Goal: Task Accomplishment & Management: Use online tool/utility

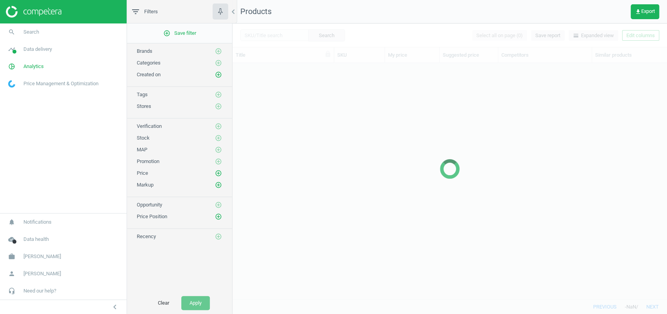
scroll to position [220, 426]
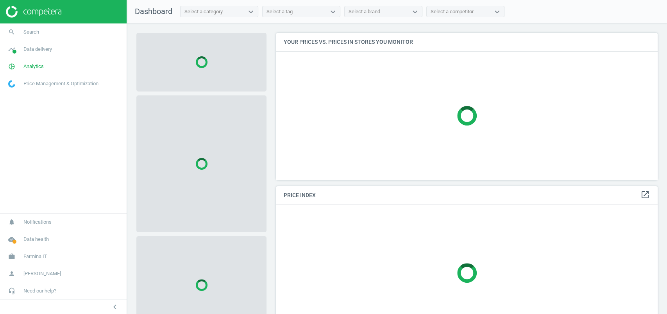
scroll to position [163, 390]
click at [36, 68] on span "Analytics" at bounding box center [33, 66] width 20 height 7
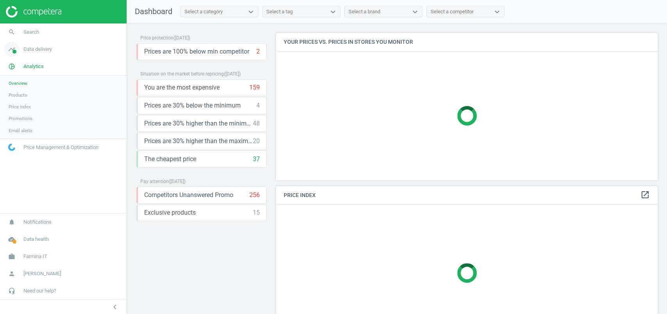
click at [45, 52] on span "Data delivery" at bounding box center [37, 49] width 29 height 7
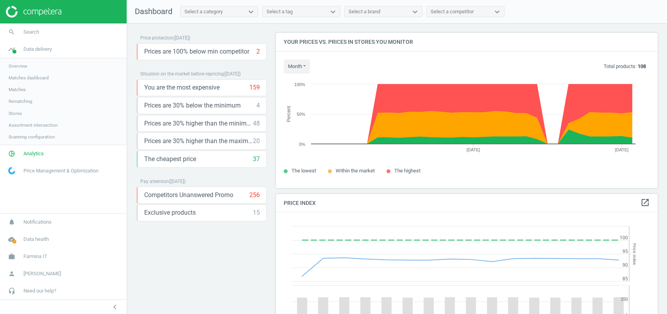
scroll to position [195, 390]
click at [22, 88] on span "Matches" at bounding box center [17, 89] width 17 height 6
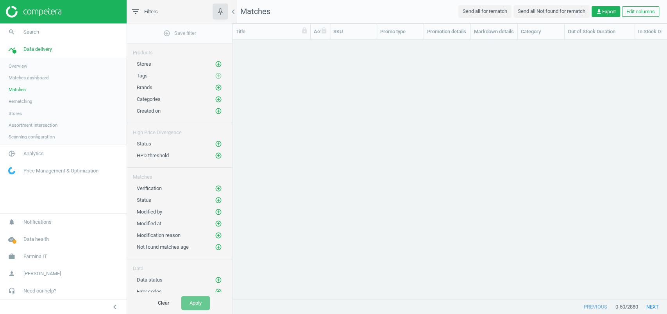
scroll to position [244, 426]
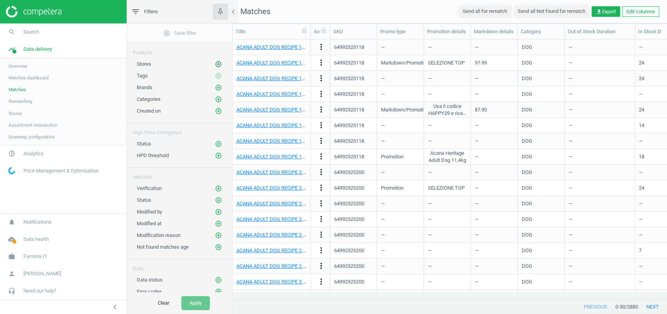
click at [217, 62] on icon "add_circle_outline" at bounding box center [218, 64] width 7 height 7
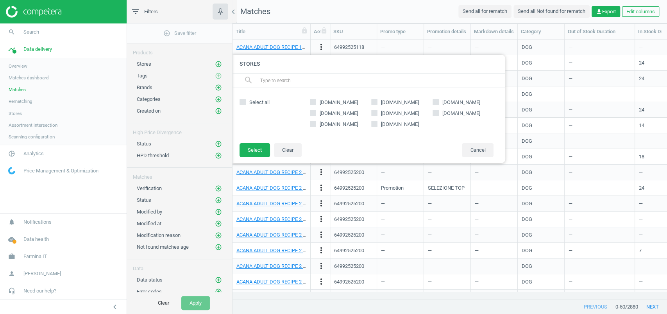
click at [332, 112] on span "amazon.it" at bounding box center [338, 113] width 41 height 7
click at [316, 112] on input "amazon.it" at bounding box center [313, 112] width 5 height 5
checkbox input "true"
click at [251, 148] on button "Select" at bounding box center [255, 150] width 30 height 14
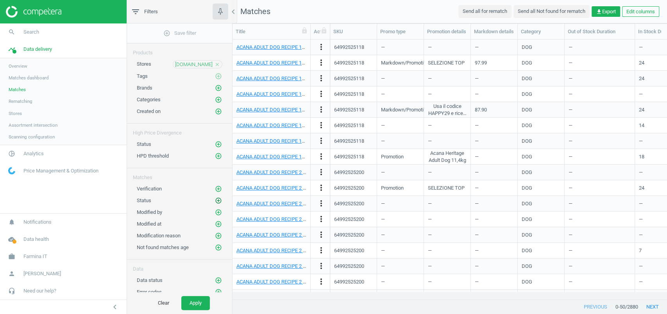
click at [219, 197] on icon "add_circle_outline" at bounding box center [218, 200] width 7 height 7
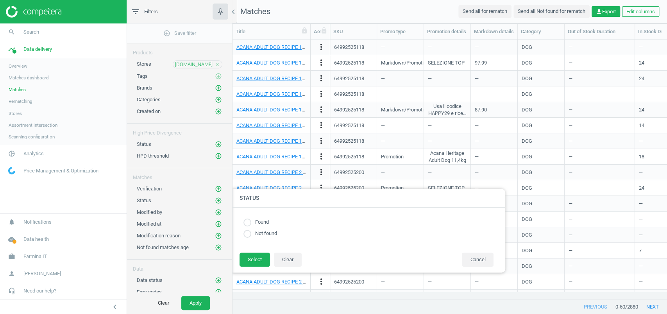
click at [272, 230] on label "Not found" at bounding box center [264, 233] width 26 height 7
click at [245, 234] on input "radio" at bounding box center [248, 234] width 8 height 8
radio input "true"
click at [252, 260] on button "Select" at bounding box center [255, 260] width 30 height 14
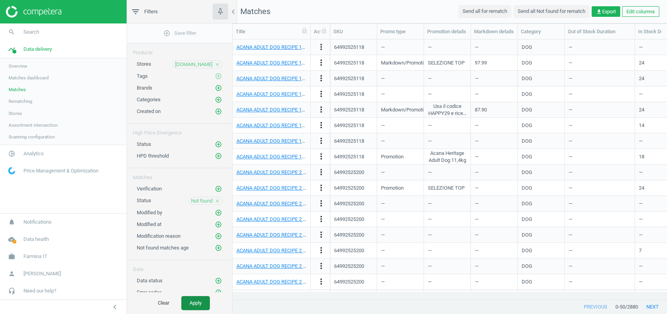
click at [203, 303] on button "Apply" at bounding box center [195, 303] width 29 height 14
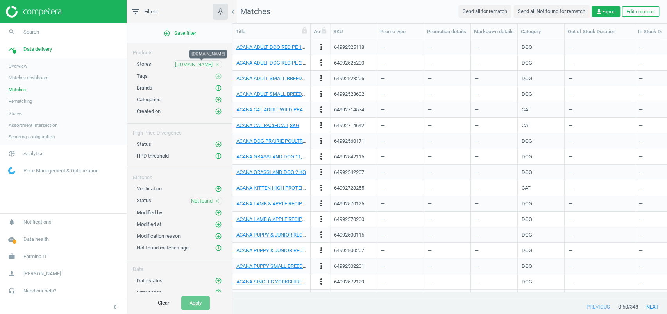
click at [197, 64] on span "amazon.it" at bounding box center [194, 64] width 38 height 7
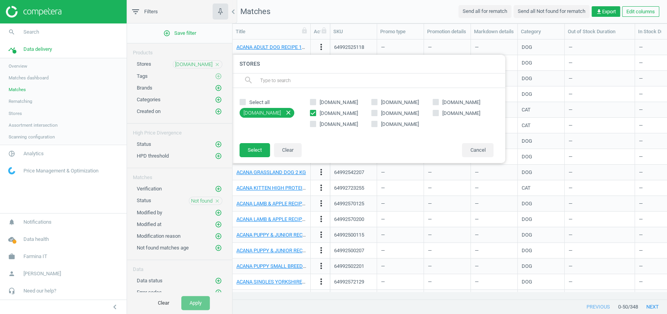
click at [197, 64] on span "amazon.it" at bounding box center [194, 64] width 38 height 7
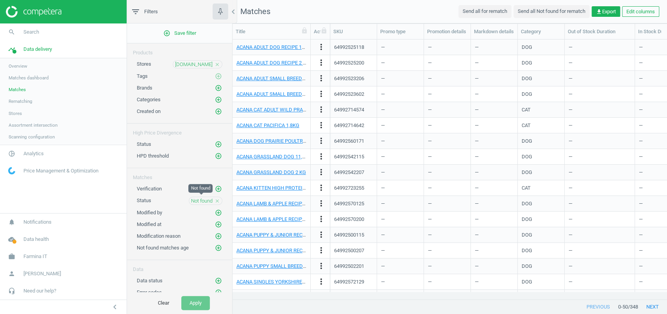
click at [205, 201] on span "Not found" at bounding box center [202, 200] width 22 height 7
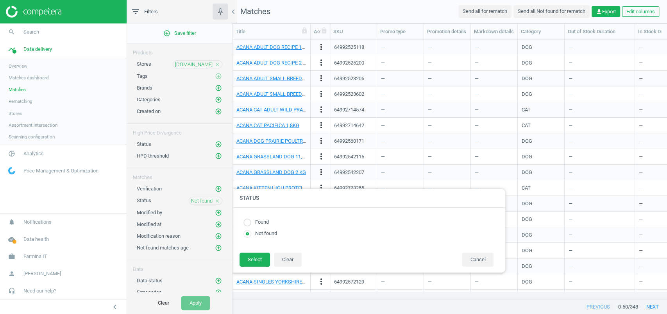
radio input "true"
click at [267, 224] on label "Found" at bounding box center [260, 222] width 18 height 7
click at [258, 226] on div "Found Not found" at bounding box center [369, 229] width 258 height 29
click at [246, 224] on input "radio" at bounding box center [248, 223] width 8 height 8
radio input "true"
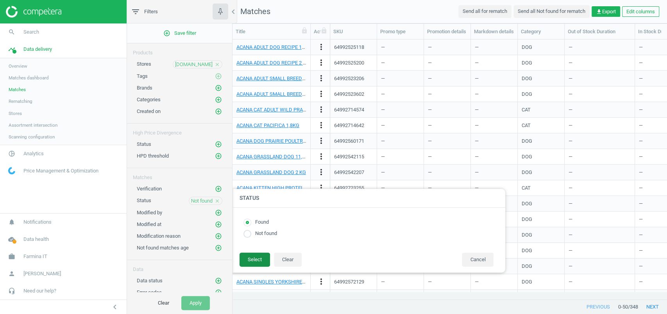
click at [252, 257] on button "Select" at bounding box center [255, 260] width 30 height 14
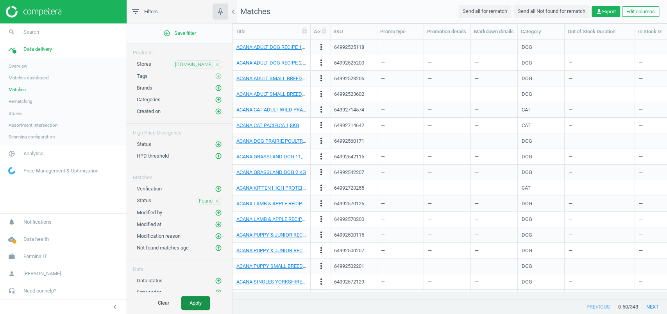
click at [204, 301] on button "Apply" at bounding box center [195, 303] width 29 height 14
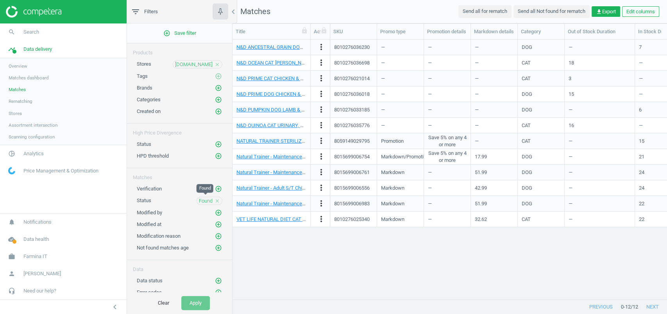
click at [207, 198] on span "Found" at bounding box center [206, 200] width 14 height 7
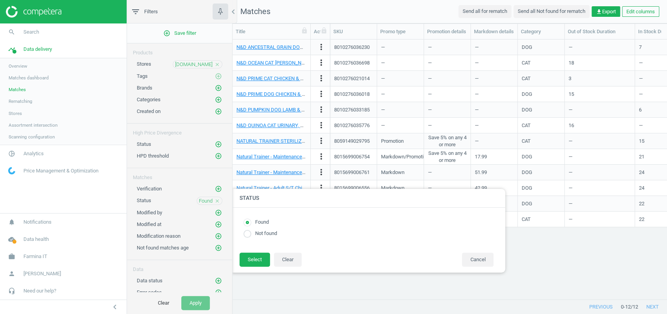
click at [256, 233] on label "Not found" at bounding box center [264, 233] width 26 height 7
click at [246, 236] on input "radio" at bounding box center [248, 234] width 8 height 8
radio input "true"
click at [248, 254] on button "Select" at bounding box center [255, 260] width 30 height 14
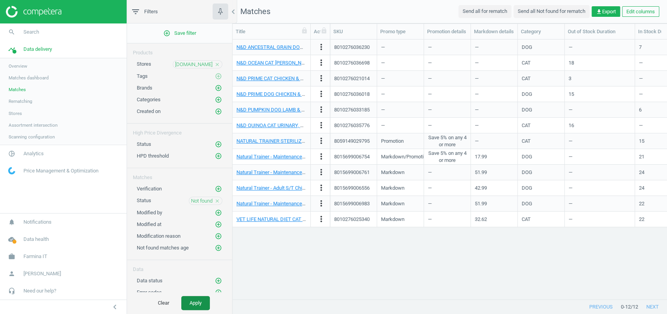
click at [193, 308] on button "Apply" at bounding box center [195, 303] width 29 height 14
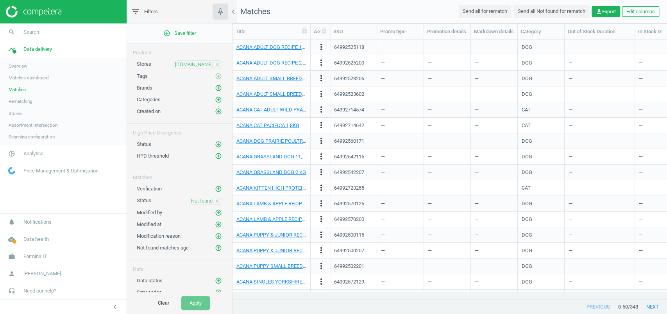
click at [36, 124] on span "Assortment intersection" at bounding box center [33, 125] width 49 height 6
click at [549, 10] on button "Send all Not found for rematch" at bounding box center [552, 11] width 76 height 13
click at [32, 100] on span "Rematching" at bounding box center [21, 101] width 24 height 6
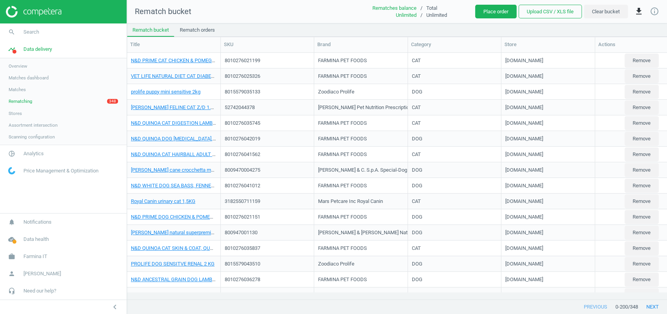
scroll to position [8, 8]
click at [478, 7] on button "Place order" at bounding box center [495, 12] width 41 height 14
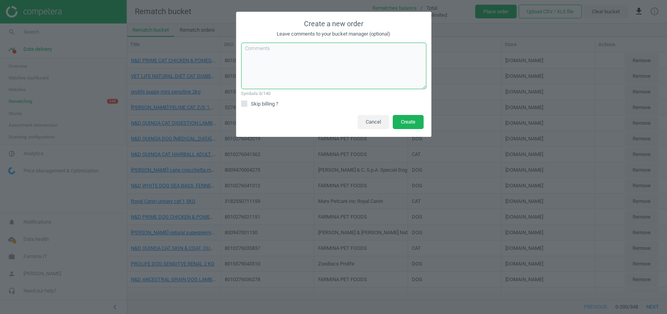
click at [276, 63] on textarea at bounding box center [333, 66] width 185 height 47
paste textarea "OS-247195"
type textarea "rematch amazon with the updated matching instructions OS-247195"
click at [248, 104] on label "Skip billing ?" at bounding box center [333, 103] width 185 height 7
click at [247, 104] on input "Skip billing ?" at bounding box center [244, 103] width 5 height 5
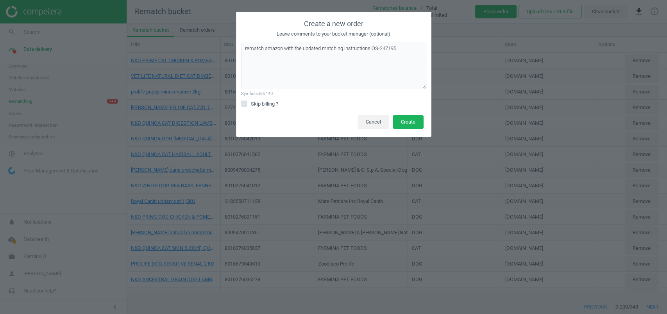
checkbox input "true"
click at [401, 126] on button "Create" at bounding box center [408, 122] width 31 height 14
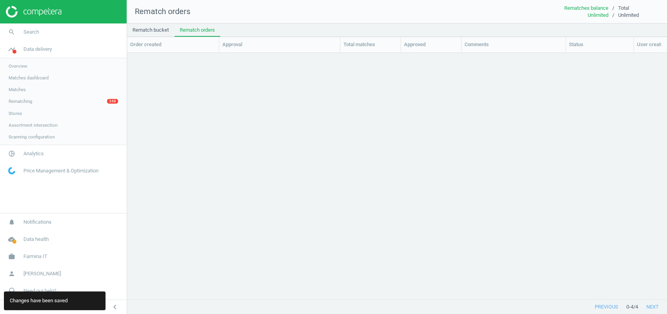
scroll to position [8, 8]
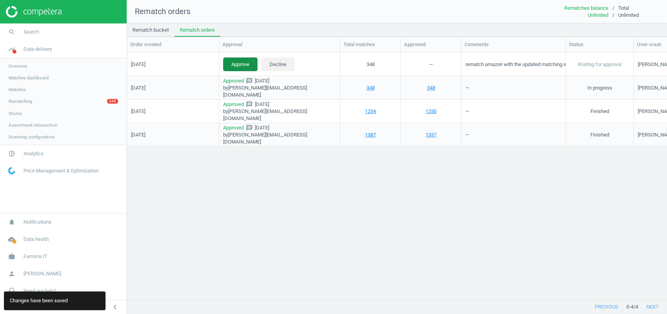
click at [241, 63] on button "Approve" at bounding box center [240, 64] width 34 height 14
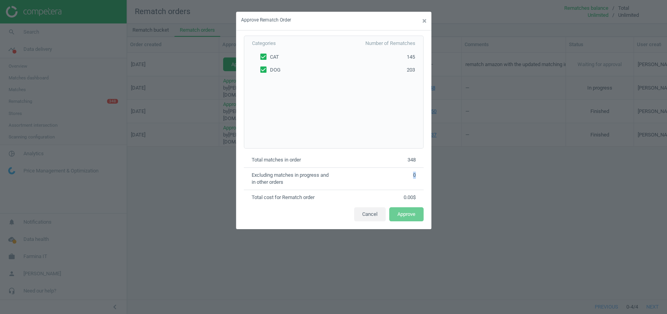
drag, startPoint x: 407, startPoint y: 174, endPoint x: 425, endPoint y: 176, distance: 18.1
click at [425, 176] on div "Categories Number of Rematches CAT 145 DOG 203 Total matches in order 348 Exclu…" at bounding box center [333, 117] width 195 height 175
click at [507, 245] on div "Approve Rematch Order × Categories Number of Rematches CAT 145 DOG 203 Total ma…" at bounding box center [333, 157] width 667 height 314
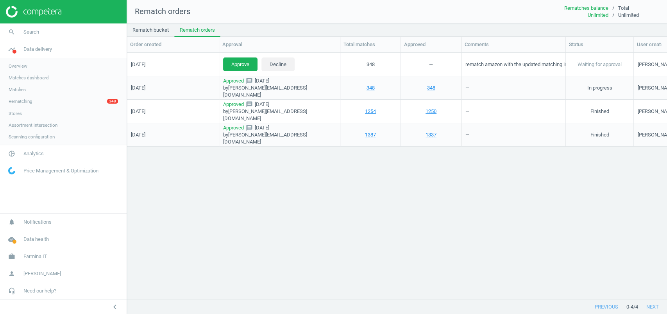
click at [18, 110] on span "Stores" at bounding box center [15, 113] width 13 height 6
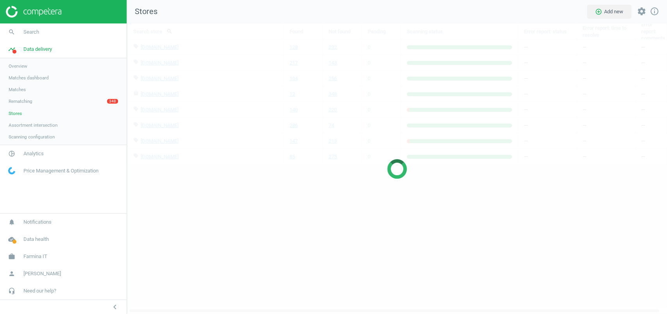
scroll to position [306, 556]
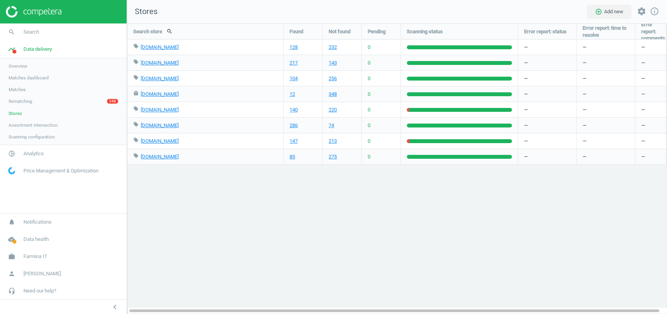
click at [28, 96] on link "Rematching 348" at bounding box center [63, 101] width 127 height 12
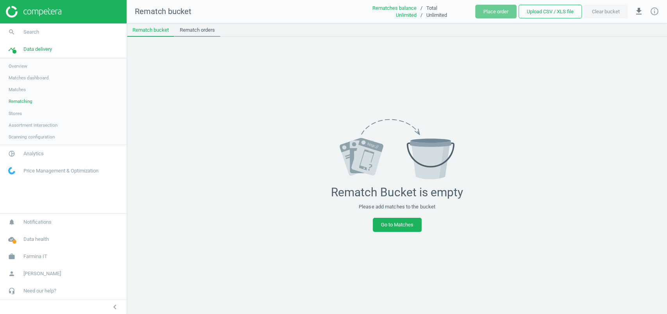
click at [220, 30] on link "Rematch orders" at bounding box center [197, 29] width 46 height 13
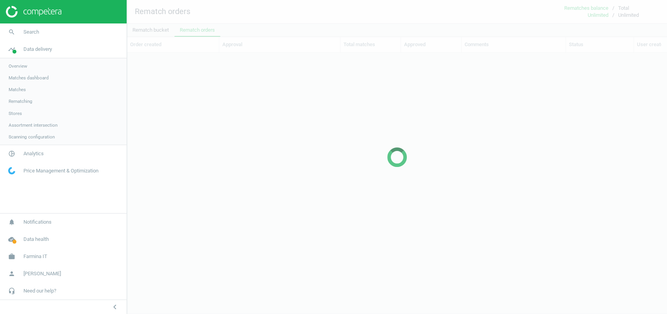
scroll to position [231, 532]
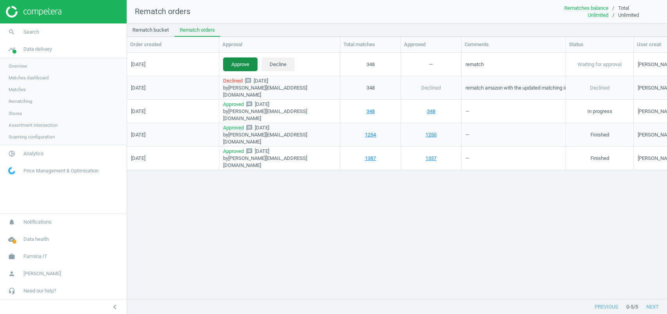
click at [224, 61] on button "Approve" at bounding box center [240, 64] width 34 height 14
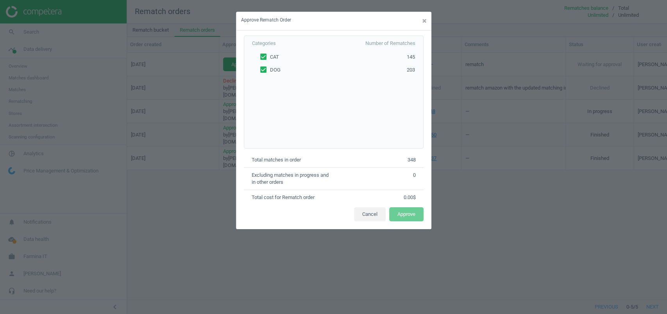
click at [194, 66] on div "Approve Rematch Order × Categories Number of Rematches CAT 145 DOG 203 Total ma…" at bounding box center [333, 157] width 667 height 314
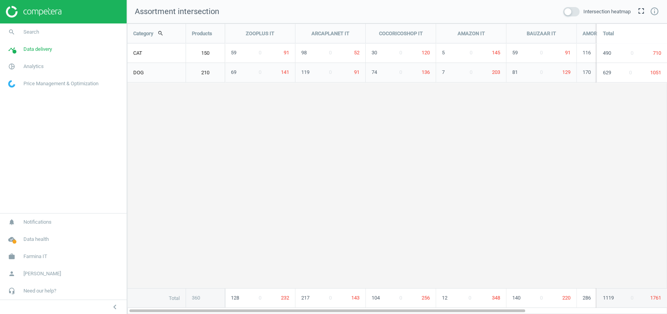
scroll to position [306, 556]
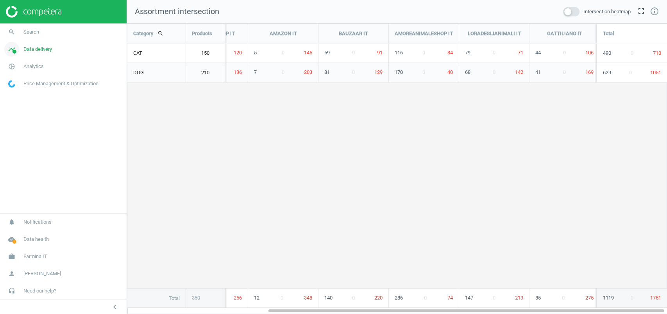
click at [45, 46] on span "Data delivery" at bounding box center [37, 49] width 29 height 7
click at [44, 48] on span "Data delivery" at bounding box center [37, 49] width 29 height 7
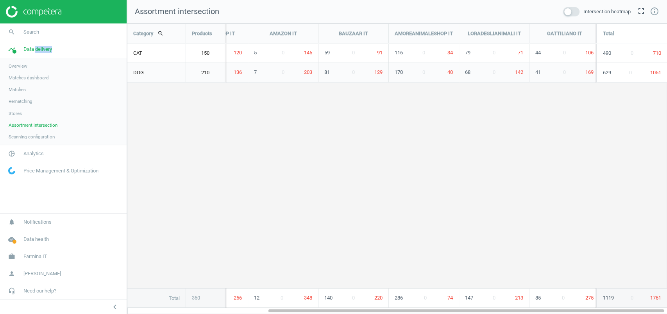
click at [35, 102] on link "Rematching" at bounding box center [63, 101] width 127 height 12
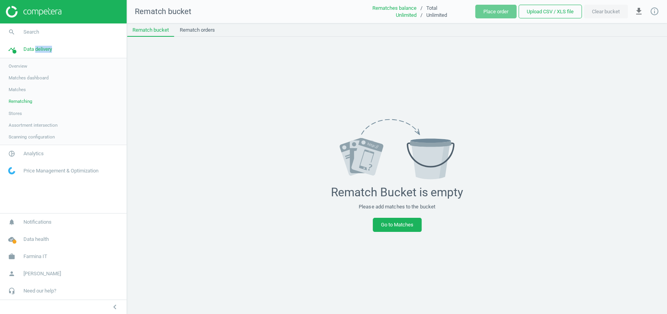
click at [20, 86] on span "Matches" at bounding box center [17, 89] width 17 height 6
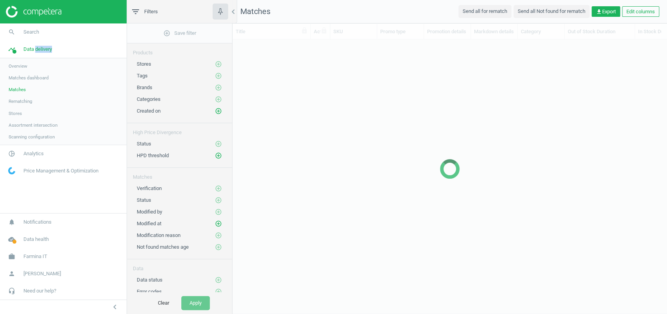
scroll to position [244, 426]
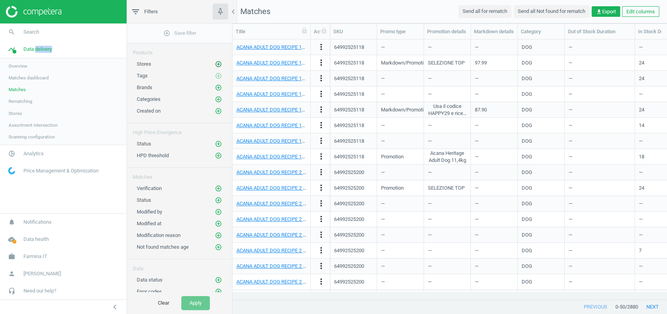
click at [216, 64] on icon "add_circle_outline" at bounding box center [218, 64] width 7 height 7
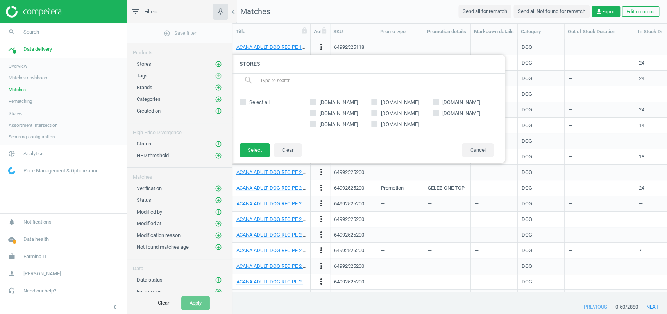
click at [339, 116] on span "[DOMAIN_NAME]" at bounding box center [338, 113] width 41 height 7
click at [316, 115] on input "[DOMAIN_NAME]" at bounding box center [313, 112] width 5 height 5
checkbox input "true"
click at [259, 144] on button "Select" at bounding box center [255, 150] width 30 height 14
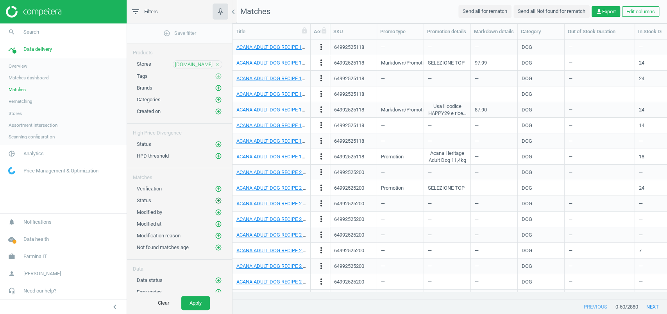
click at [218, 199] on icon "add_circle_outline" at bounding box center [218, 200] width 7 height 7
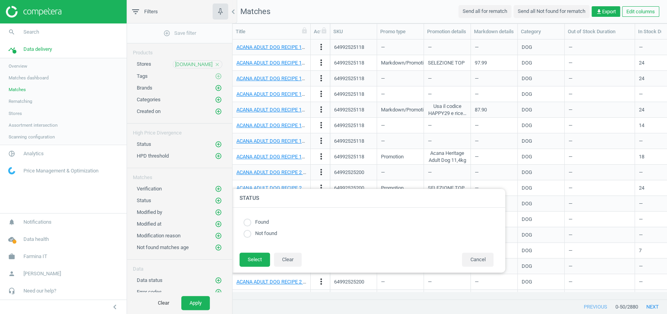
click at [274, 223] on div "Found" at bounding box center [369, 222] width 250 height 7
click at [271, 230] on div "Not found" at bounding box center [369, 233] width 250 height 7
click at [262, 237] on label "Not found" at bounding box center [264, 233] width 26 height 7
click at [261, 230] on label "Not found" at bounding box center [264, 233] width 26 height 7
click at [244, 237] on input "radio" at bounding box center [248, 234] width 8 height 8
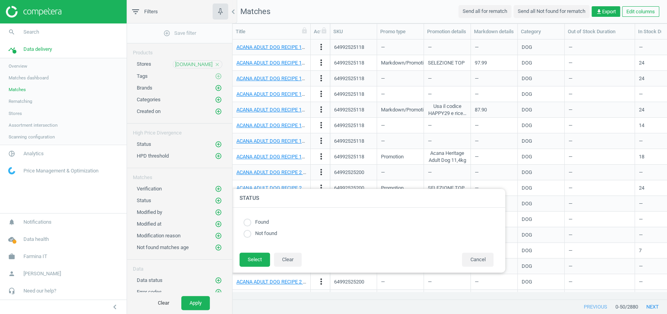
radio input "true"
click at [251, 258] on button "Select" at bounding box center [255, 260] width 30 height 14
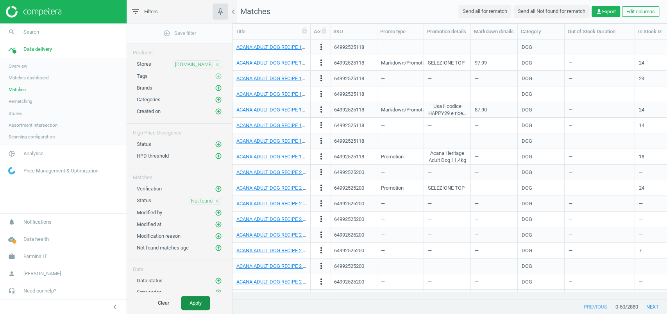
click at [202, 300] on button "Apply" at bounding box center [195, 303] width 29 height 14
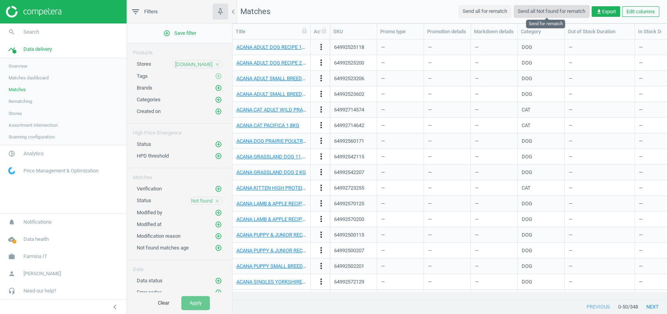
click at [553, 14] on button "Send all Not found for rematch" at bounding box center [552, 11] width 76 height 13
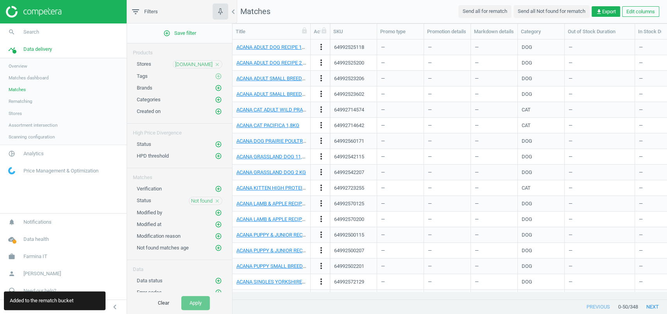
click at [19, 99] on span "Rematching" at bounding box center [21, 101] width 24 height 6
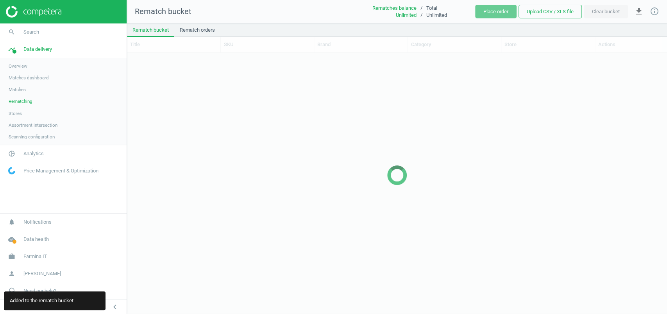
scroll to position [245, 532]
click at [192, 24] on link "Rematch orders" at bounding box center [197, 29] width 46 height 13
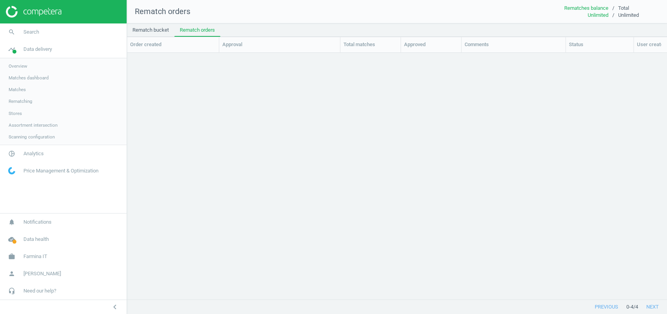
scroll to position [231, 532]
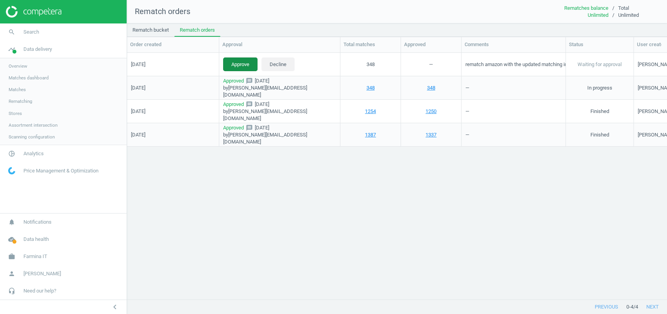
click at [242, 60] on button "Approve" at bounding box center [240, 64] width 34 height 14
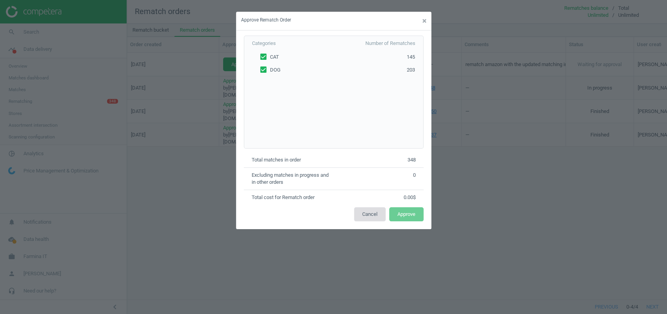
click at [368, 211] on button "Cancel" at bounding box center [370, 214] width 32 height 14
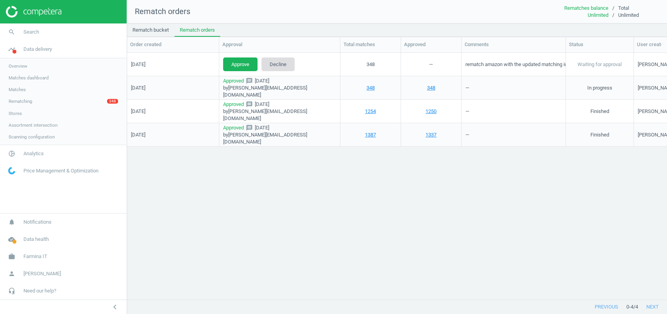
click at [286, 66] on button "Decline" at bounding box center [278, 64] width 33 height 14
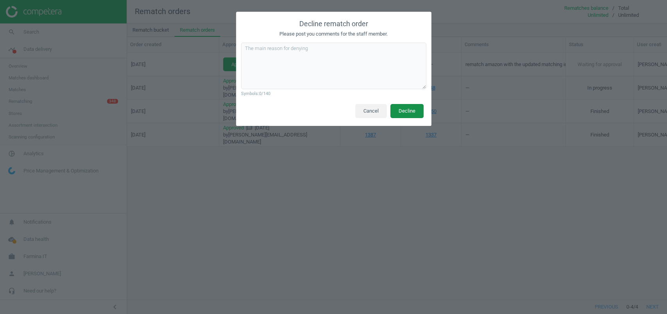
click at [417, 113] on button "Decline" at bounding box center [407, 111] width 33 height 14
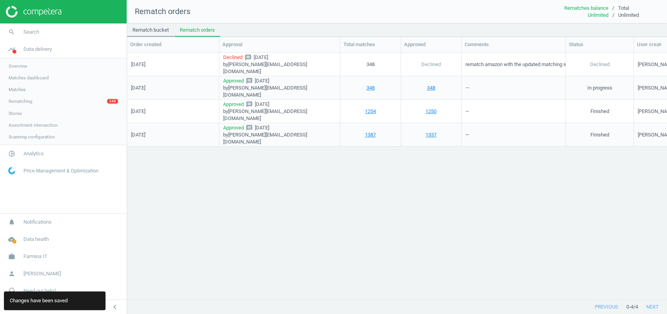
click at [163, 29] on link "Rematch bucket" at bounding box center [150, 29] width 47 height 13
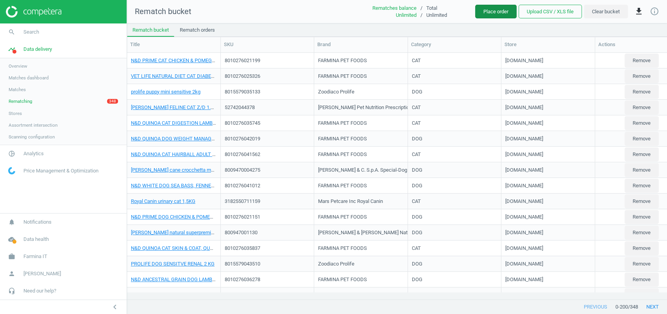
scroll to position [8, 8]
click at [493, 8] on button "Place order" at bounding box center [495, 12] width 41 height 14
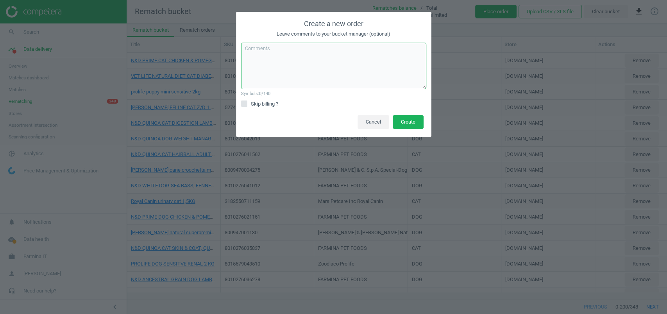
click at [308, 59] on textarea at bounding box center [333, 66] width 185 height 47
type textarea "rematch"
drag, startPoint x: 256, startPoint y: 104, endPoint x: 365, endPoint y: 116, distance: 109.7
click at [256, 104] on span "Skip billing ?" at bounding box center [264, 103] width 30 height 7
click at [247, 104] on input "Skip billing ?" at bounding box center [244, 103] width 5 height 5
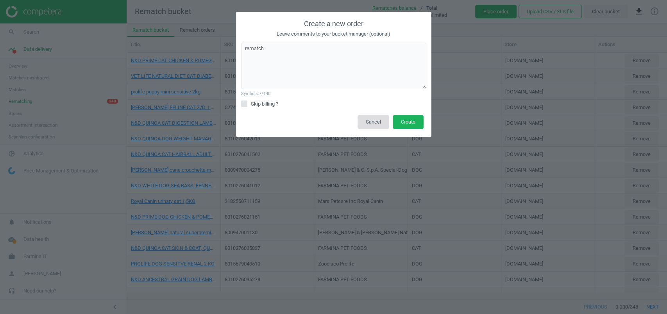
checkbox input "true"
click at [420, 120] on button "Create" at bounding box center [408, 122] width 31 height 14
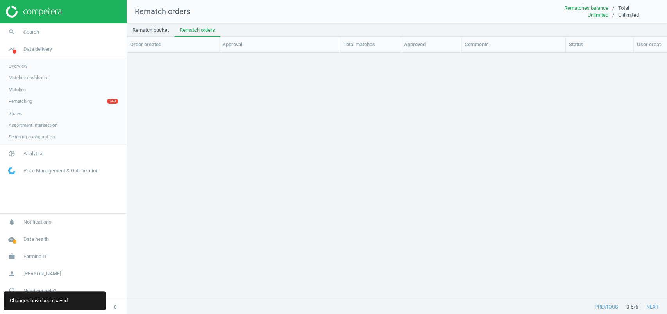
scroll to position [8, 8]
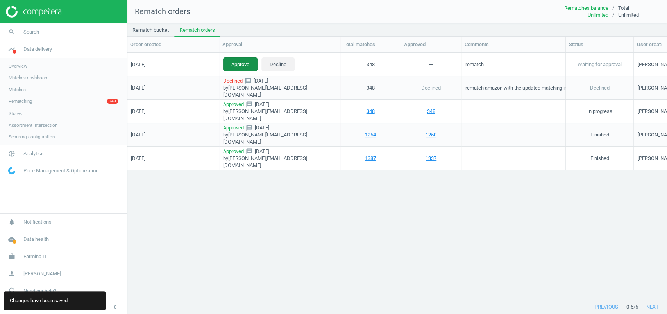
click at [237, 63] on button "Approve" at bounding box center [240, 64] width 34 height 14
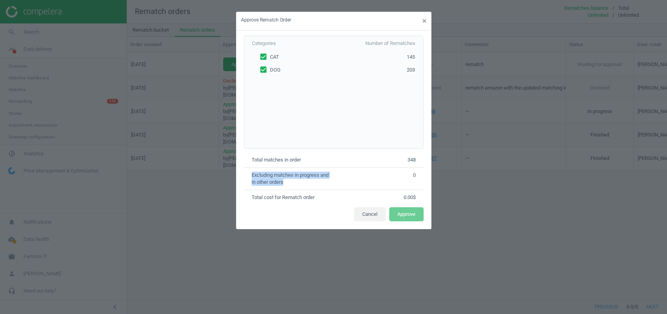
drag, startPoint x: 306, startPoint y: 183, endPoint x: 245, endPoint y: 172, distance: 62.5
click at [245, 172] on div "Excluding matсhes in progress and in other orders 0" at bounding box center [334, 178] width 180 height 22
click at [424, 21] on span "×" at bounding box center [425, 20] width 4 height 9
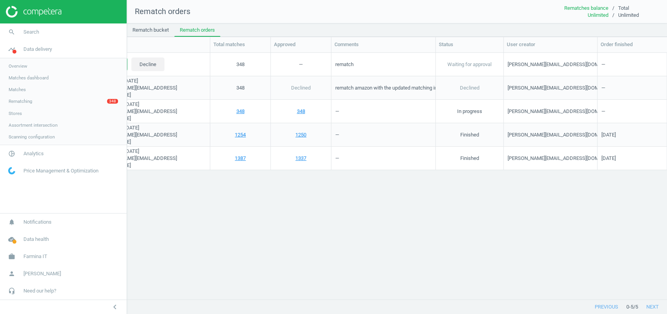
scroll to position [0, 0]
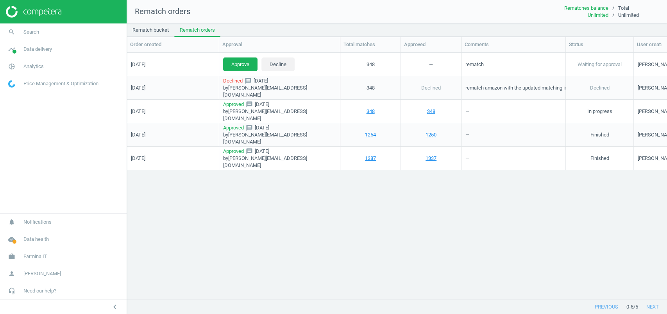
scroll to position [8, 8]
click at [229, 61] on button "Approve" at bounding box center [240, 64] width 34 height 14
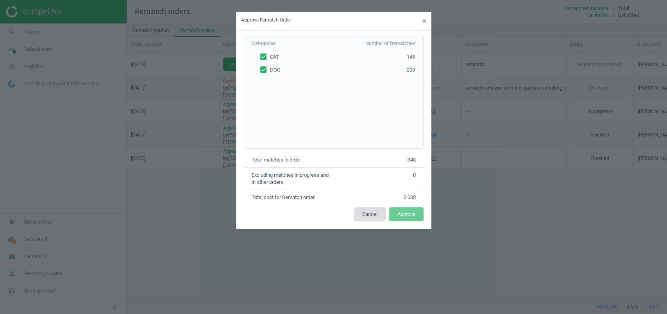
click at [374, 210] on button "Cancel" at bounding box center [370, 214] width 32 height 14
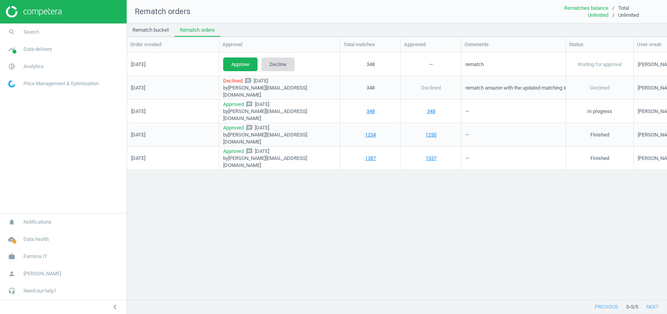
click at [282, 66] on button "Decline" at bounding box center [278, 64] width 33 height 14
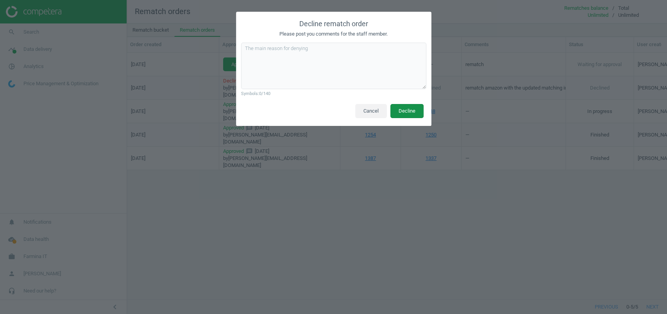
click at [414, 106] on button "Decline" at bounding box center [407, 111] width 33 height 14
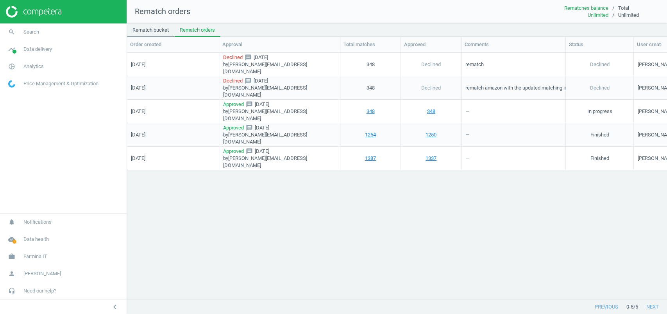
click at [155, 36] on link "Rematch bucket" at bounding box center [150, 29] width 47 height 13
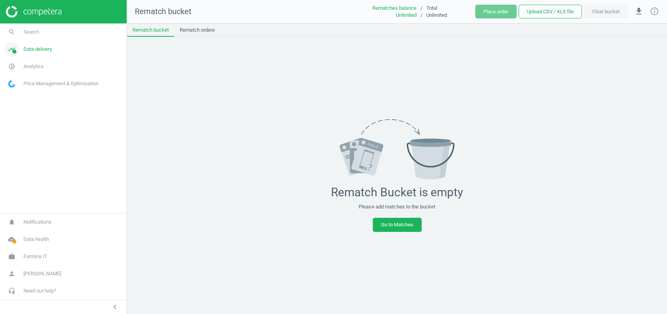
click at [28, 56] on link "timeline Data delivery" at bounding box center [63, 49] width 127 height 17
click at [17, 86] on link "Matches" at bounding box center [63, 90] width 127 height 12
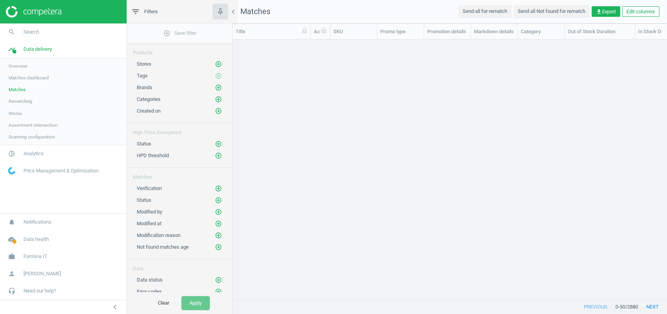
scroll to position [244, 426]
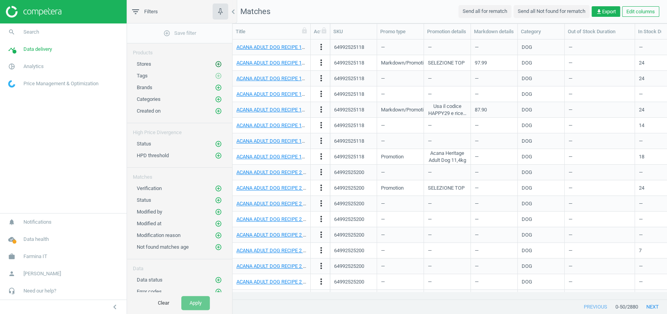
click at [222, 62] on icon "add_circle_outline" at bounding box center [218, 64] width 7 height 7
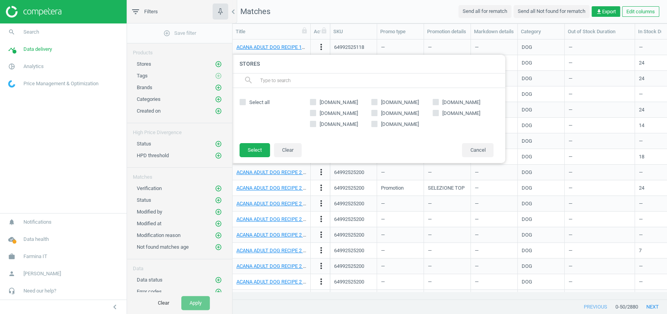
click at [339, 110] on span "[DOMAIN_NAME]" at bounding box center [338, 113] width 41 height 7
click at [316, 110] on input "[DOMAIN_NAME]" at bounding box center [313, 112] width 5 height 5
checkbox input "true"
click at [250, 148] on button "Select" at bounding box center [255, 150] width 30 height 14
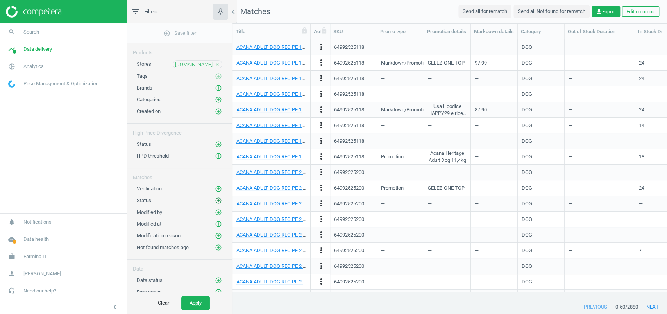
click at [215, 197] on button "add_circle_outline" at bounding box center [219, 201] width 8 height 8
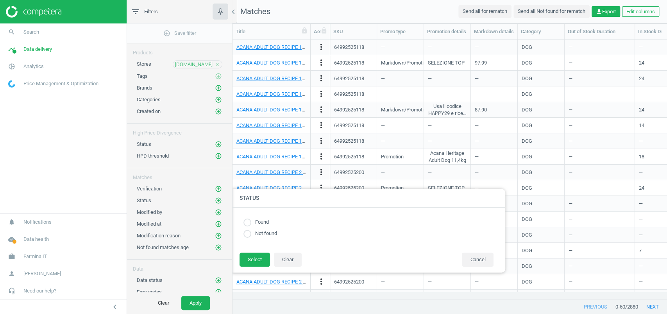
click at [258, 220] on label "Found" at bounding box center [260, 222] width 18 height 7
click at [260, 233] on label "Not found" at bounding box center [264, 233] width 26 height 7
click at [248, 234] on input "radio" at bounding box center [248, 234] width 8 height 8
radio input "true"
click at [250, 251] on div "Found Not found" at bounding box center [369, 230] width 274 height 45
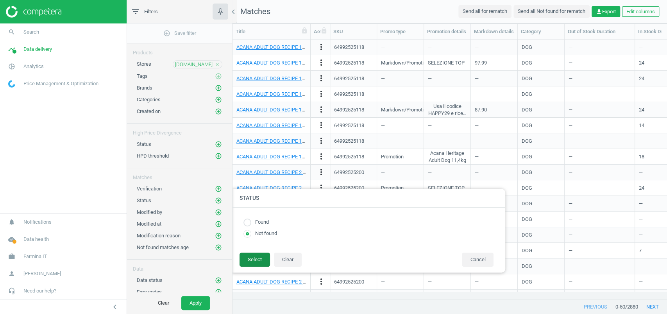
click at [250, 256] on button "Select" at bounding box center [255, 260] width 30 height 14
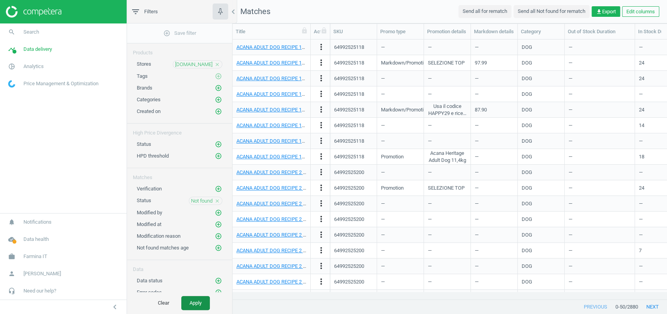
click at [200, 300] on button "Apply" at bounding box center [195, 303] width 29 height 14
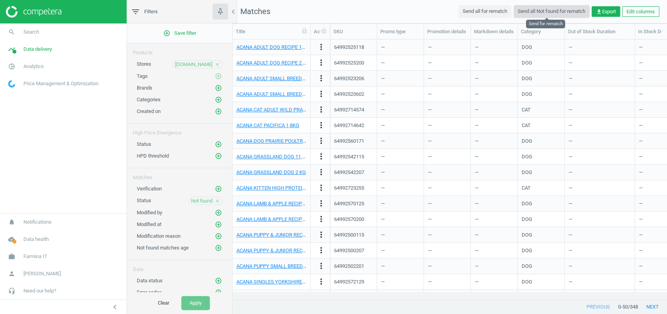
click at [564, 16] on button "Send all Not found for rematch" at bounding box center [552, 11] width 76 height 13
click at [35, 51] on span "Data delivery" at bounding box center [37, 49] width 29 height 7
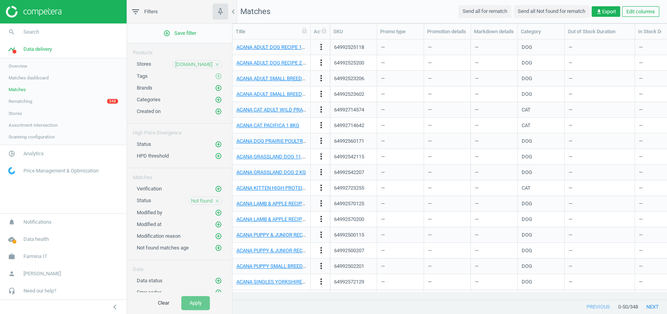
click at [29, 102] on span "Rematching" at bounding box center [21, 101] width 24 height 6
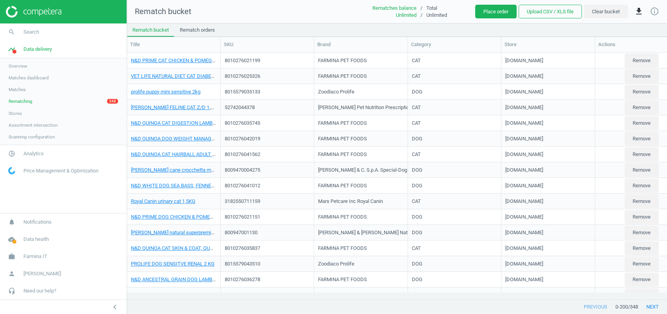
scroll to position [8, 8]
click at [487, 13] on button "Place order" at bounding box center [495, 12] width 41 height 14
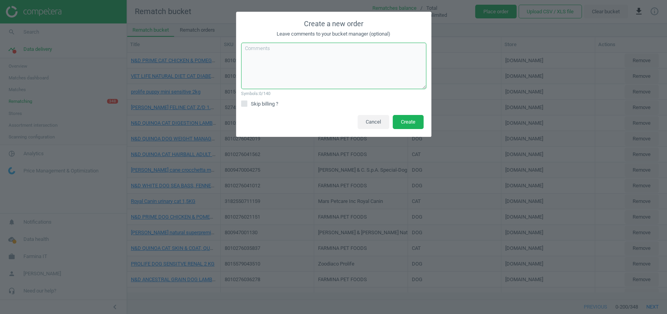
click at [312, 85] on textarea at bounding box center [333, 66] width 185 height 47
type textarea "order"
click at [280, 100] on span "Skip billing ?" at bounding box center [264, 103] width 30 height 7
click at [247, 101] on input "Skip billing ?" at bounding box center [244, 103] width 5 height 5
checkbox input "true"
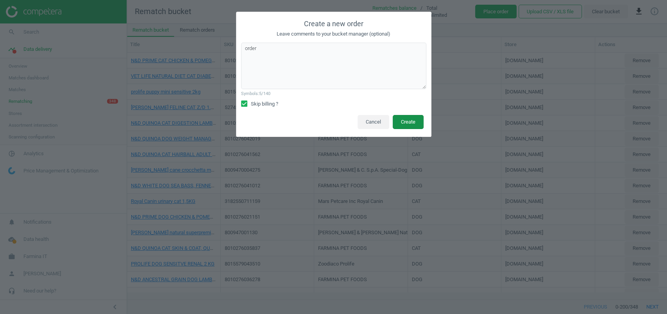
click at [411, 116] on button "Create" at bounding box center [408, 122] width 31 height 14
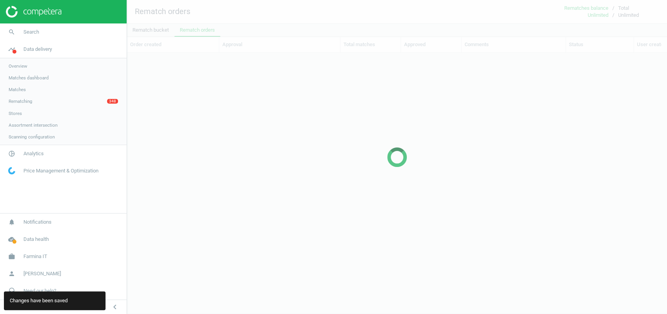
scroll to position [8, 8]
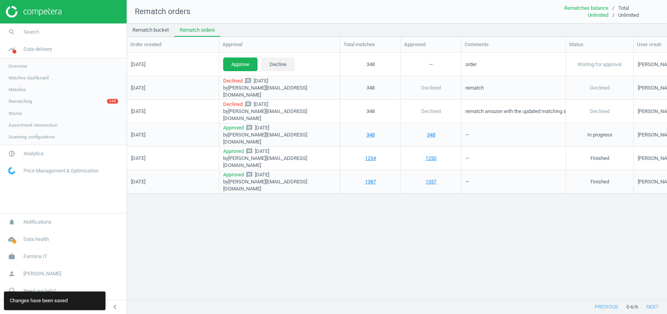
click at [207, 28] on link "Rematch orders" at bounding box center [197, 29] width 46 height 13
click at [229, 60] on button "Approve" at bounding box center [240, 64] width 34 height 14
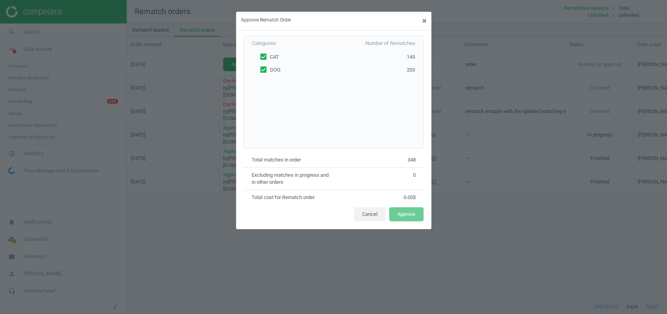
click at [423, 21] on span "×" at bounding box center [425, 20] width 4 height 9
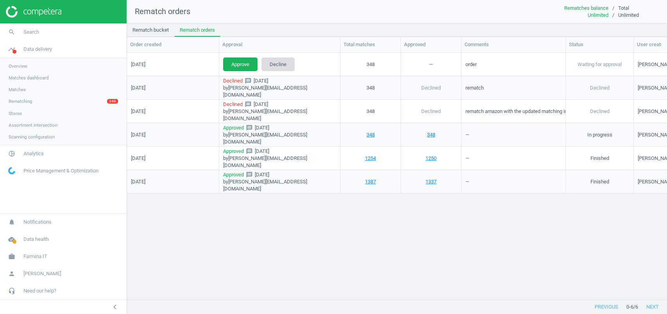
click at [284, 58] on button "Decline" at bounding box center [278, 64] width 33 height 14
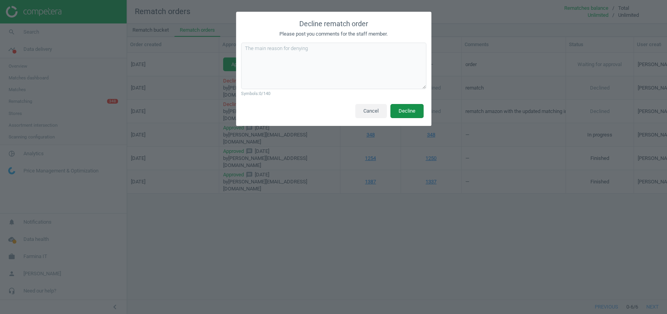
click at [414, 113] on button "Decline" at bounding box center [407, 111] width 33 height 14
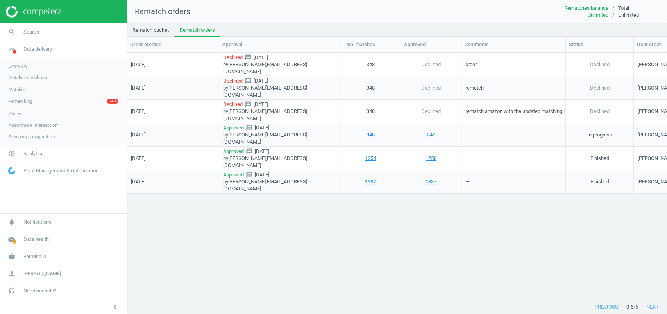
click at [25, 73] on link "Matches dashboard" at bounding box center [63, 78] width 127 height 12
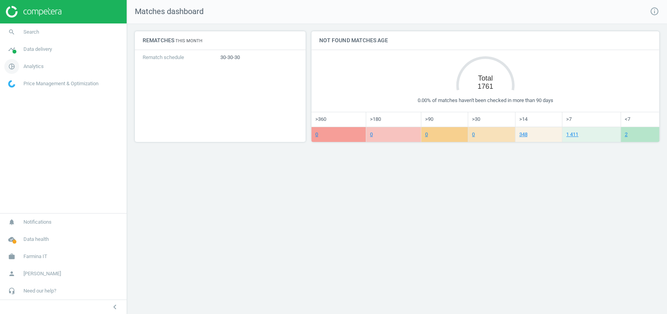
click at [29, 63] on span "Analytics" at bounding box center [33, 66] width 20 height 7
click at [26, 96] on span "Products" at bounding box center [18, 95] width 18 height 6
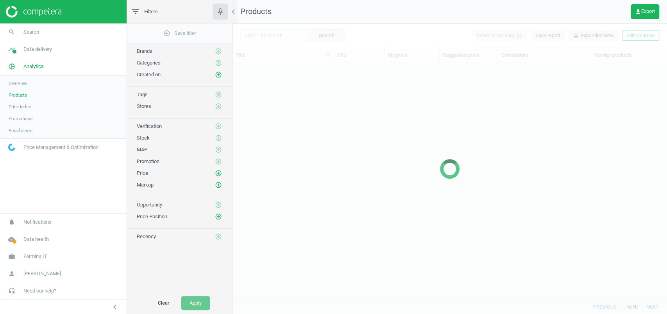
scroll to position [220, 426]
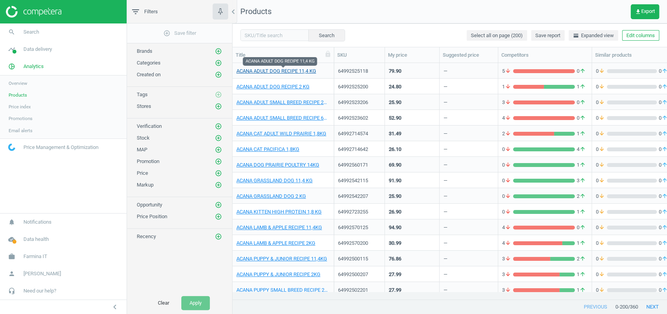
click at [267, 70] on link "ACANA ADULT DOG RECIPE 11,4 KG" at bounding box center [277, 71] width 80 height 7
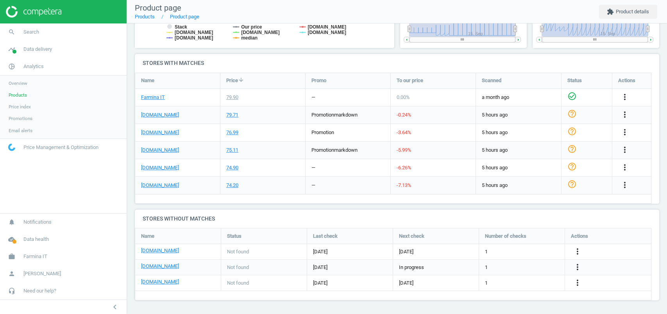
scroll to position [233, 0]
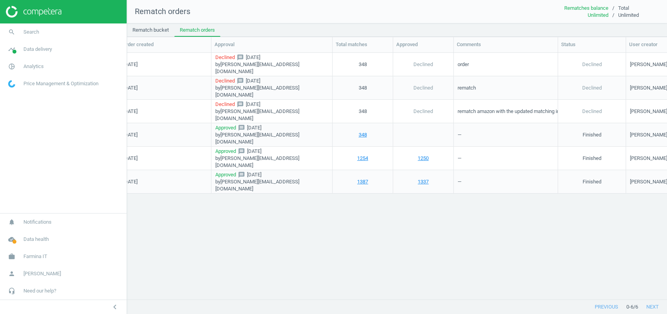
scroll to position [0, 130]
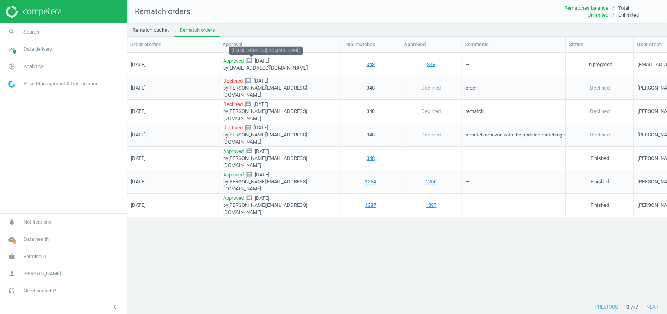
click at [252, 61] on icon "message" at bounding box center [249, 60] width 7 height 7
click at [252, 59] on icon "message" at bounding box center [249, 60] width 7 height 7
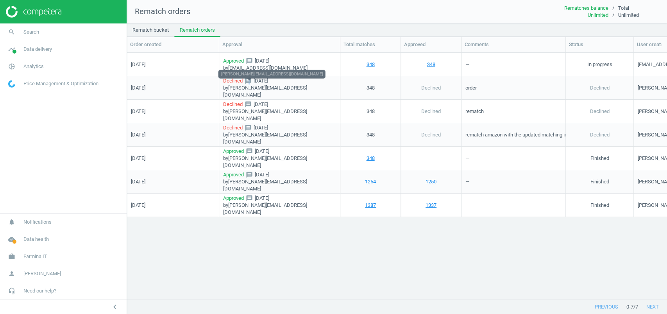
click at [250, 82] on icon "message" at bounding box center [248, 80] width 7 height 7
click at [250, 84] on icon "message" at bounding box center [248, 80] width 7 height 7
click at [302, 86] on div "Declined message [DATE] by [PERSON_NAME][EMAIL_ADDRESS][DOMAIN_NAME]" at bounding box center [279, 88] width 113 height 22
